Goal: Find specific page/section: Find specific page/section

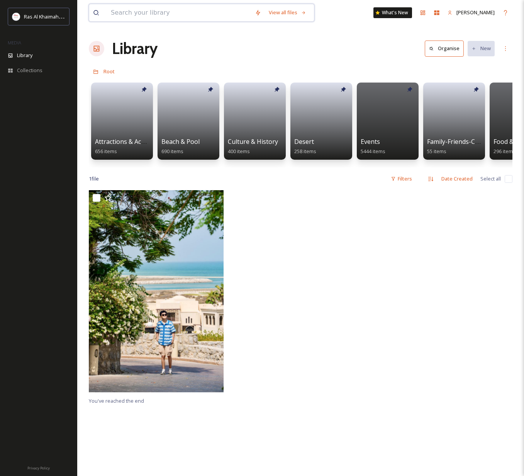
click at [129, 13] on input at bounding box center [179, 12] width 144 height 17
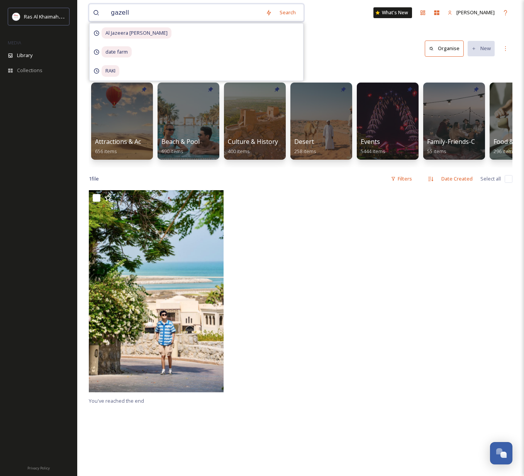
type input "gazelle"
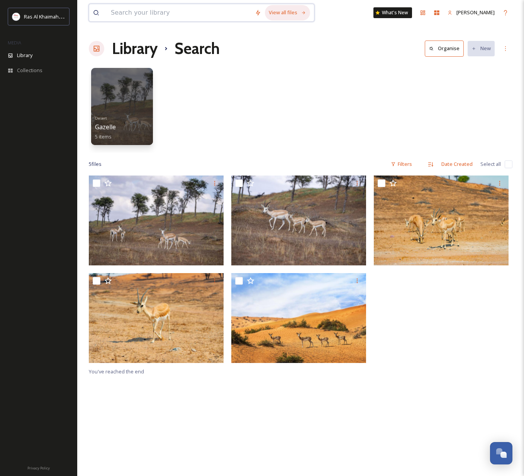
drag, startPoint x: 148, startPoint y: 17, endPoint x: 278, endPoint y: 12, distance: 130.1
click at [148, 17] on input at bounding box center [179, 12] width 144 height 17
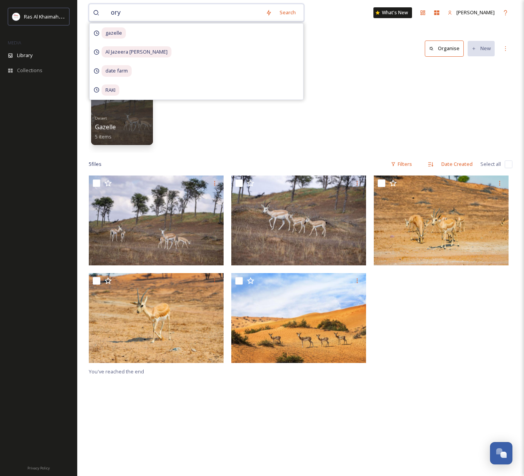
type input "oryx"
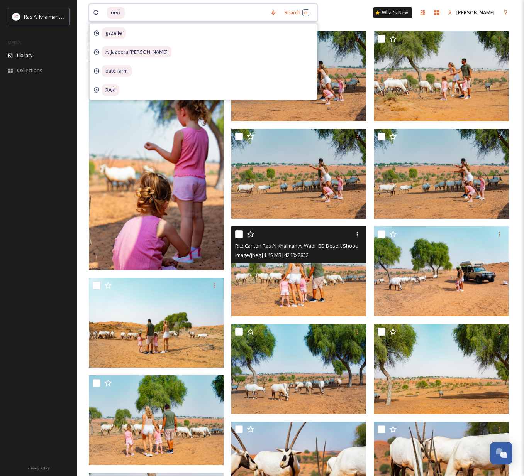
scroll to position [104, 0]
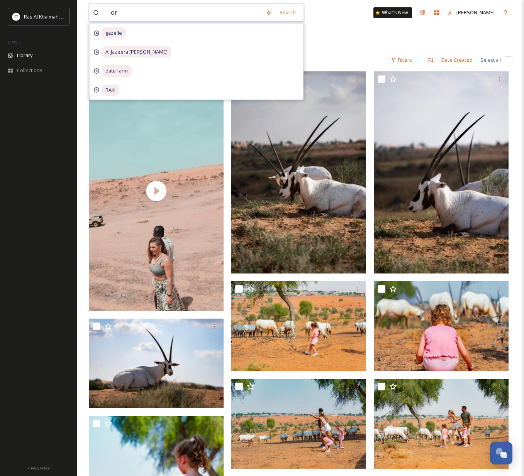
type input "o"
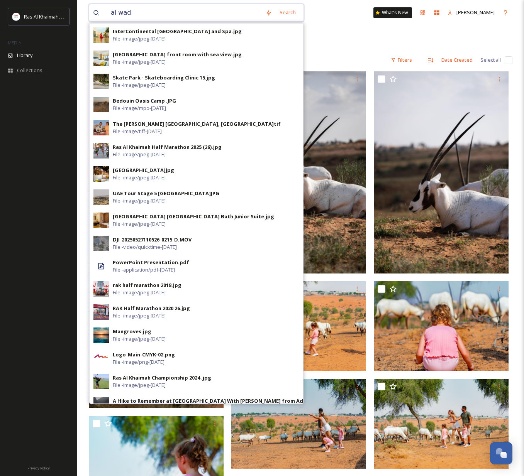
type input "al wadi"
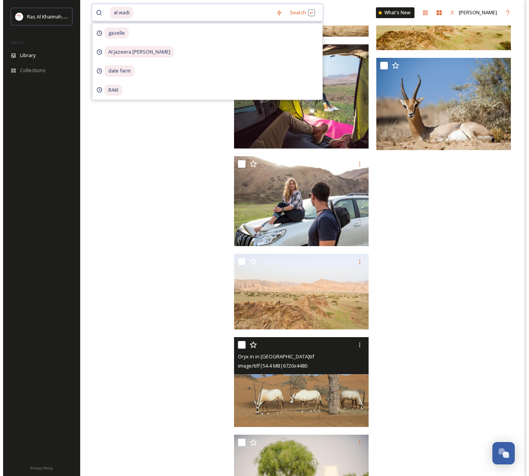
scroll to position [13255, 0]
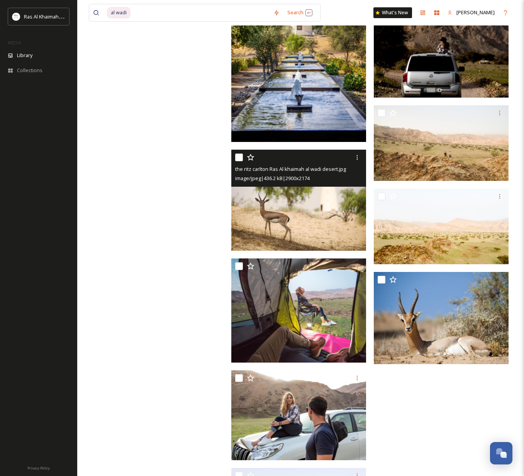
click at [321, 213] on img at bounding box center [298, 200] width 135 height 101
